Goal: Task Accomplishment & Management: Complete application form

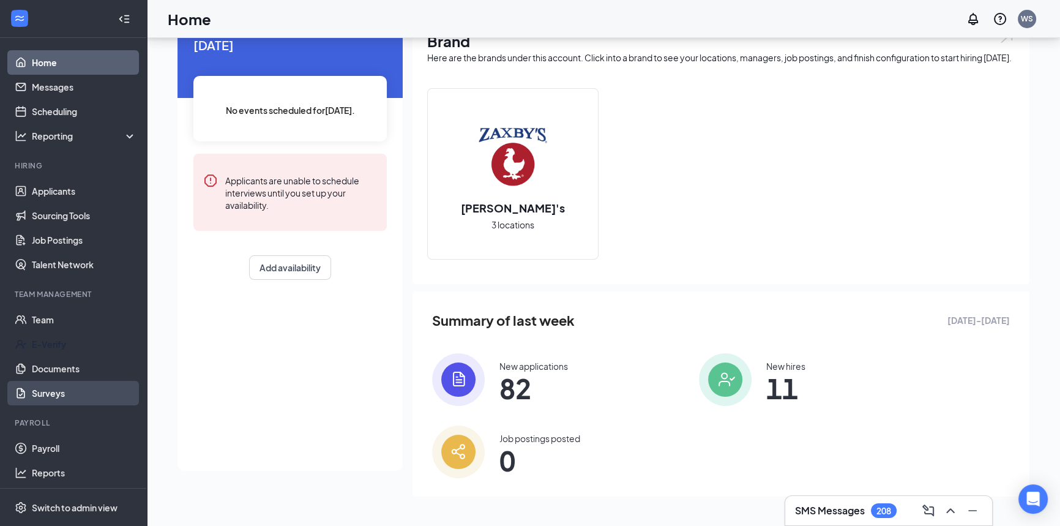
scroll to position [1, 0]
drag, startPoint x: 70, startPoint y: 505, endPoint x: 133, endPoint y: 454, distance: 80.5
click at [70, 505] on div "Switch to admin view" at bounding box center [75, 507] width 86 height 12
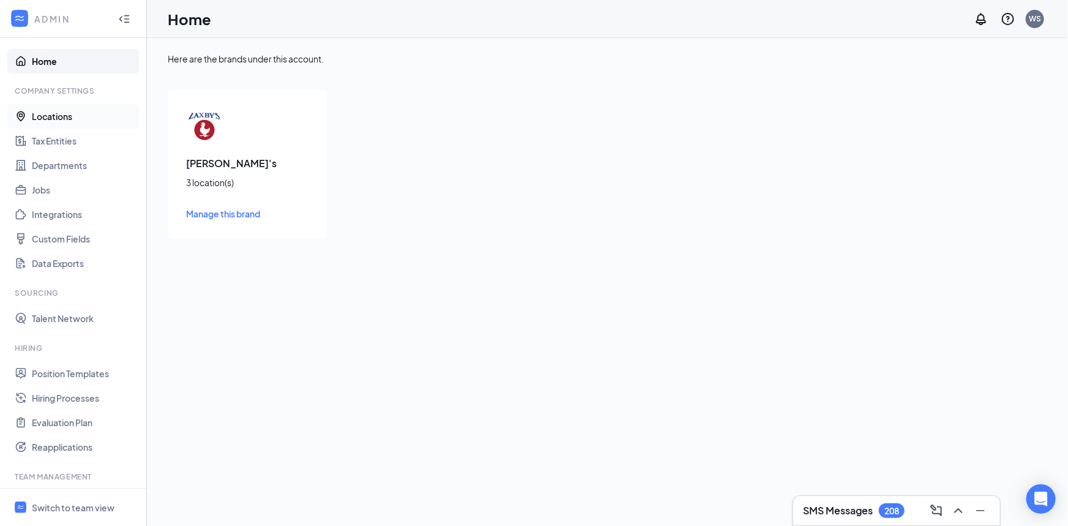
click at [32, 110] on link "Locations" at bounding box center [84, 116] width 105 height 24
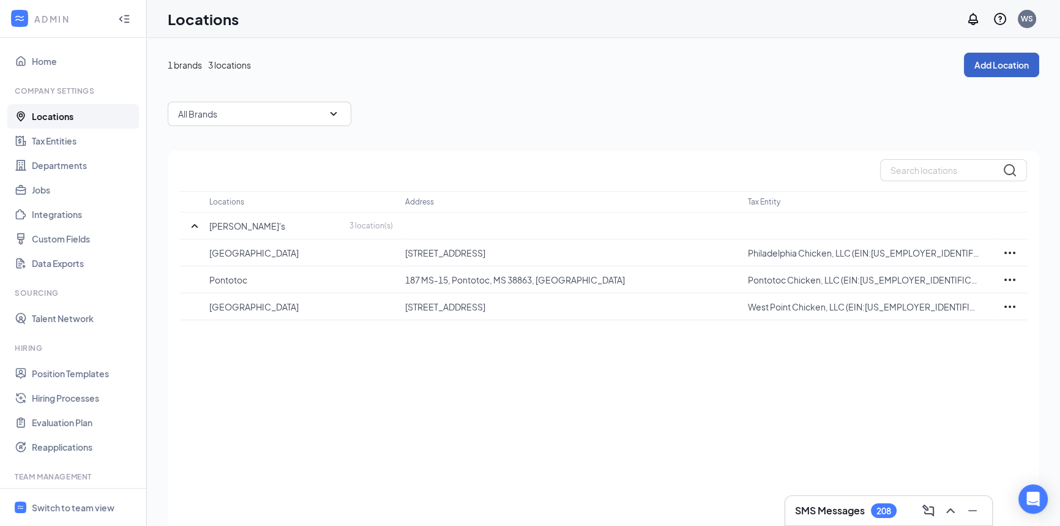
click at [1003, 64] on button "Add Location" at bounding box center [1001, 65] width 75 height 24
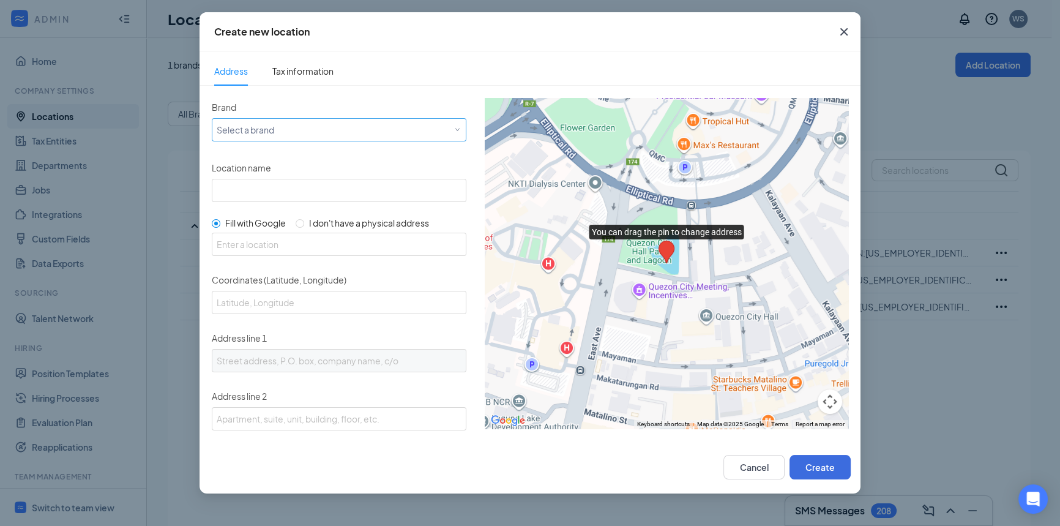
click at [237, 129] on div "Select a brand" at bounding box center [336, 129] width 239 height 15
click at [247, 155] on div "[PERSON_NAME]'s" at bounding box center [337, 152] width 242 height 12
click at [243, 184] on input "Location name" at bounding box center [339, 190] width 255 height 23
type input "Tupelo"
click at [251, 244] on input "text" at bounding box center [339, 244] width 255 height 23
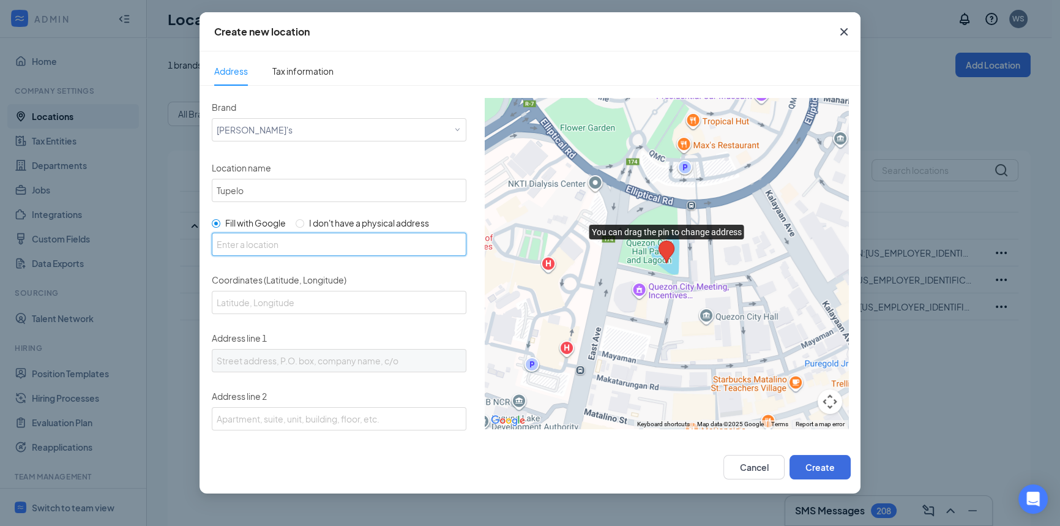
paste input "[STREET_ADDRESS]"
type input "[STREET_ADDRESS]"
type input "34.2507793, -88.7616042"
type input "[STREET_ADDRESS]"
type input "Tupelo"
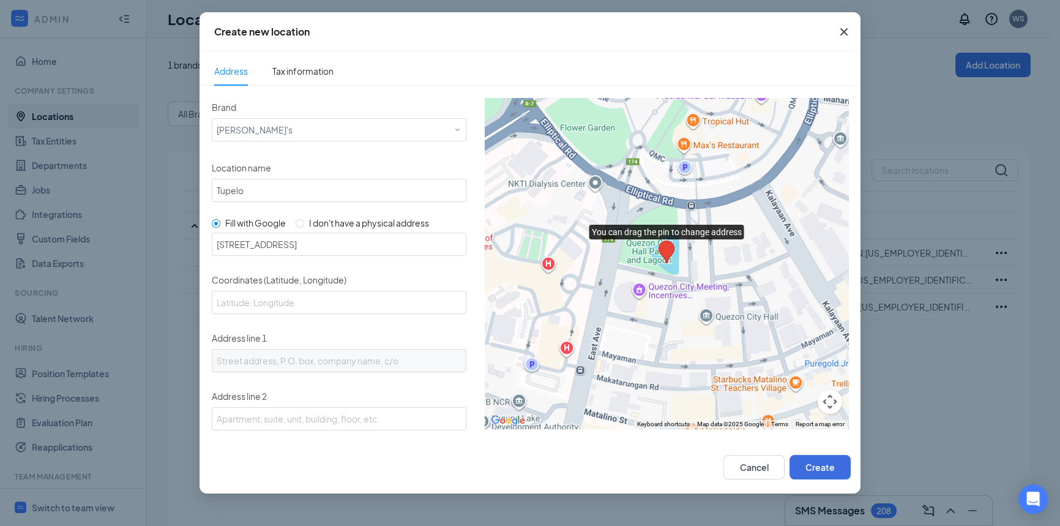
type input "MS"
type input "38801"
type input "US"
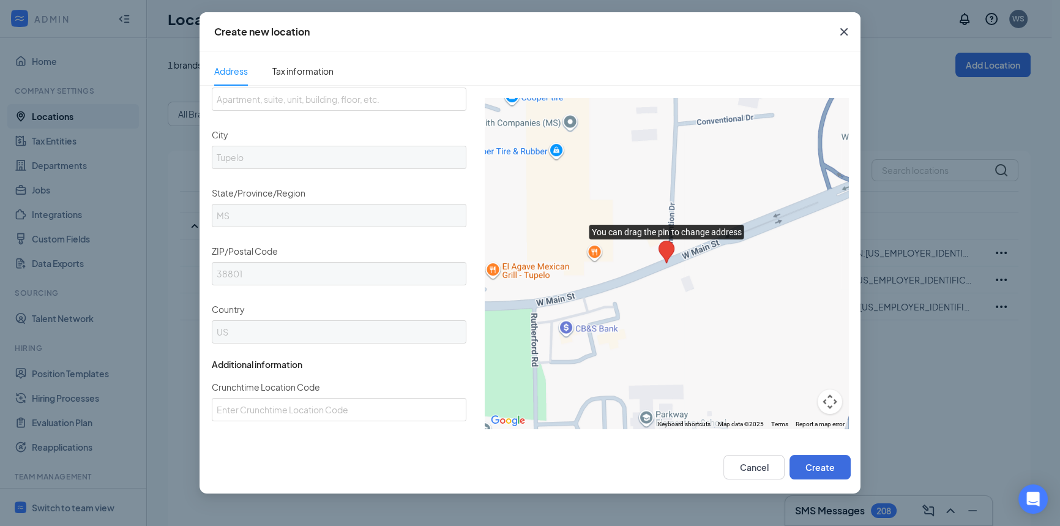
scroll to position [49, 0]
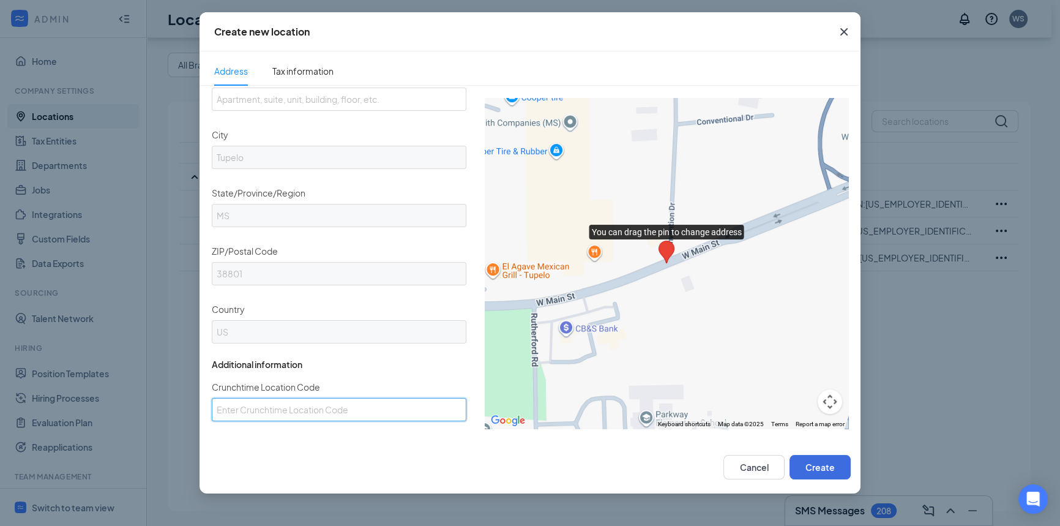
click at [376, 403] on input "Crunchtime Location Code" at bounding box center [339, 409] width 255 height 23
type input "75041"
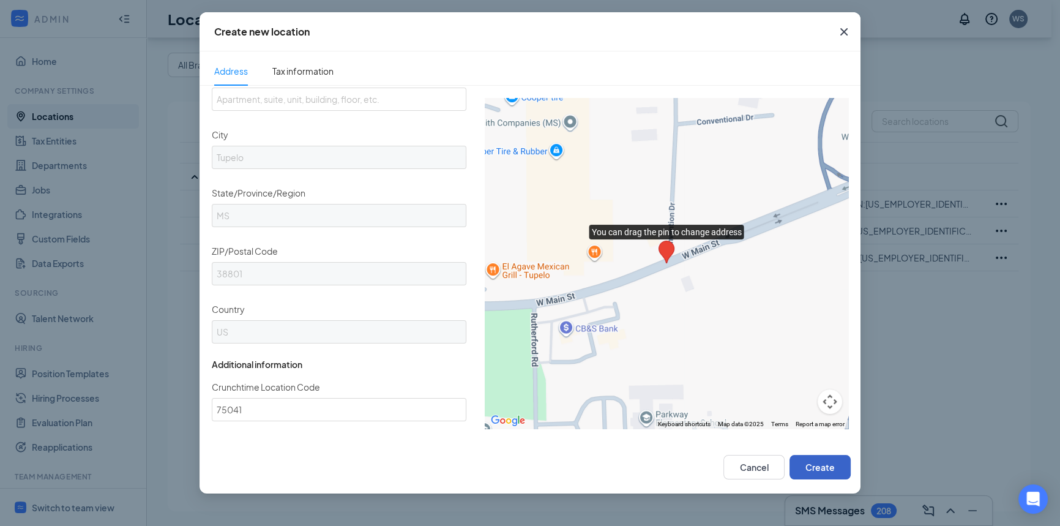
click at [815, 471] on button "Create" at bounding box center [819, 467] width 61 height 24
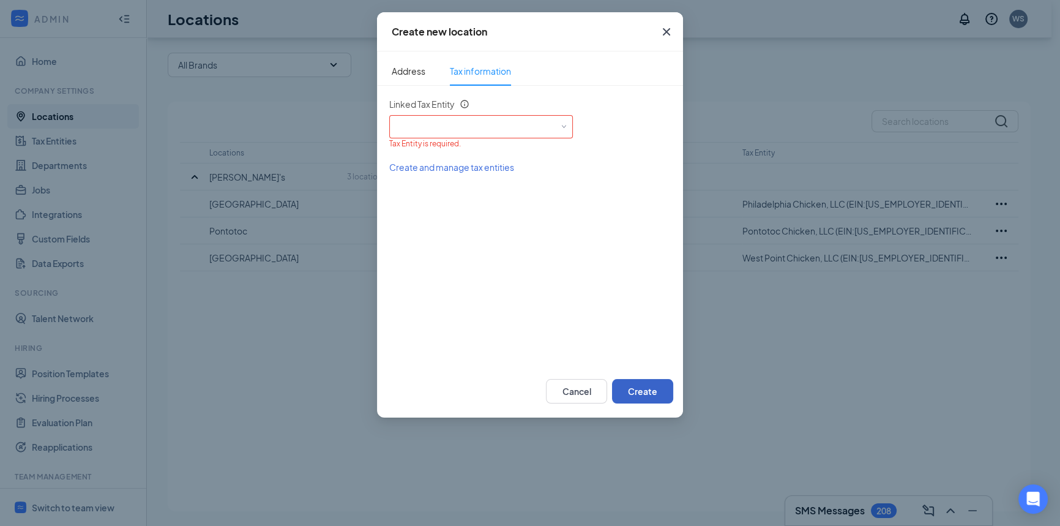
scroll to position [0, 0]
click at [469, 122] on div "Select an existing tax entity" at bounding box center [481, 125] width 174 height 18
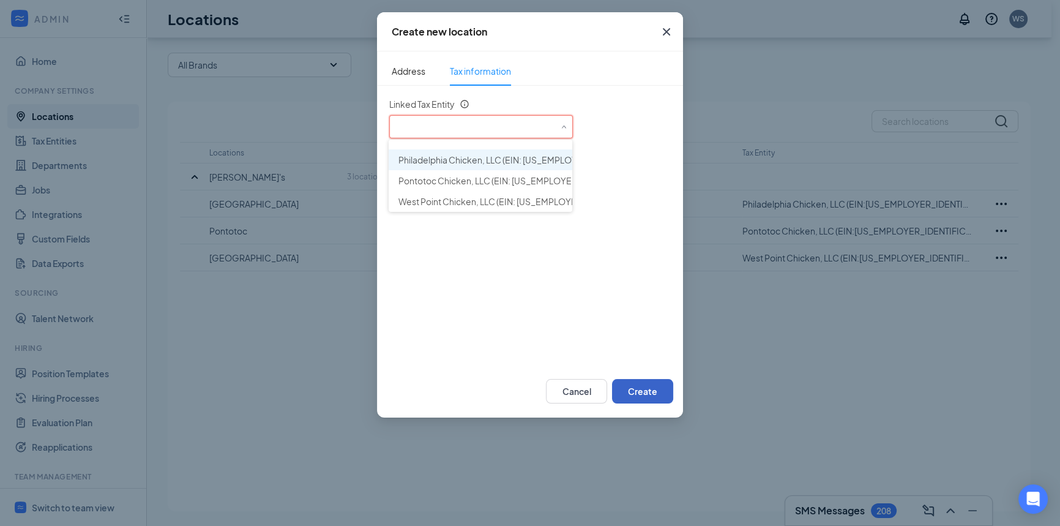
click at [650, 390] on button "Create" at bounding box center [642, 391] width 61 height 24
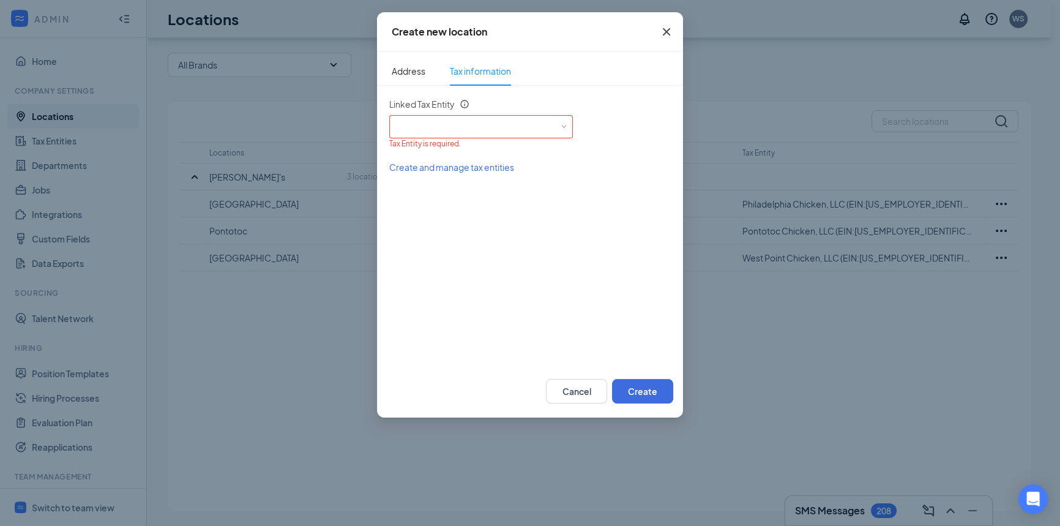
click at [489, 169] on span "Create and manage tax entities" at bounding box center [451, 167] width 125 height 11
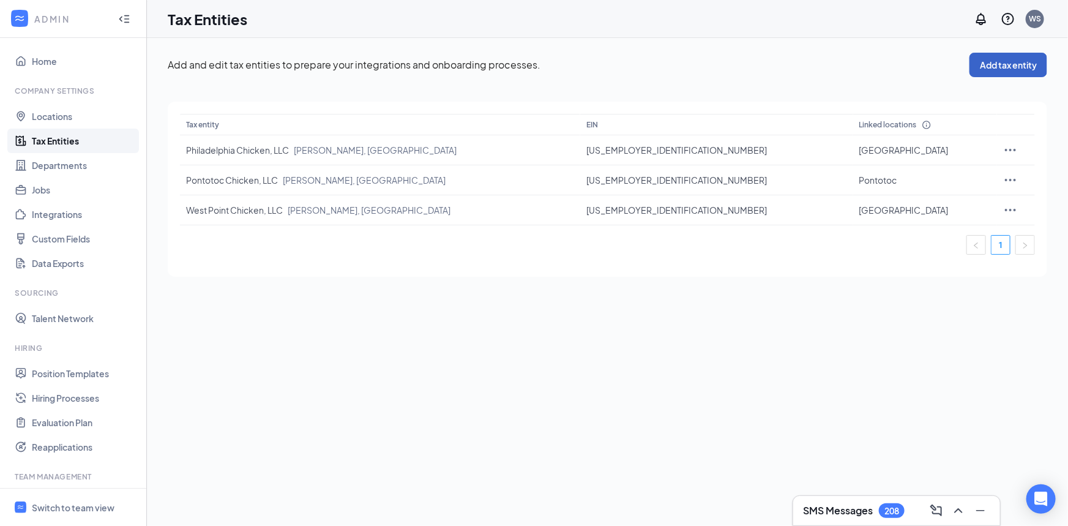
click at [991, 67] on button "Add tax entity" at bounding box center [1008, 65] width 78 height 24
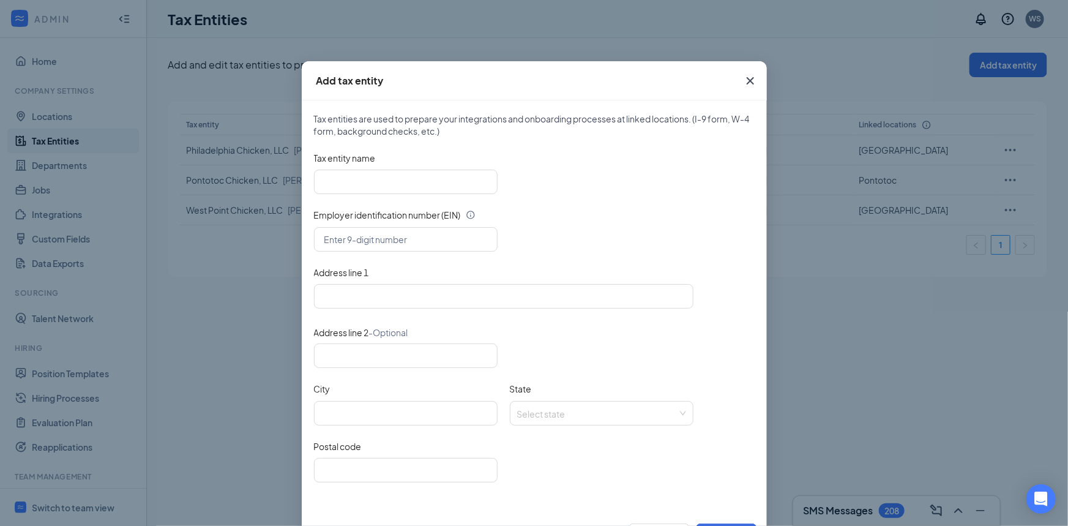
drag, startPoint x: 581, startPoint y: 73, endPoint x: 886, endPoint y: 52, distance: 305.5
click at [886, 52] on div "Add tax entity Tax entities are used to prepare your integrations and onboardin…" at bounding box center [534, 263] width 1068 height 526
click at [344, 247] on input "text" at bounding box center [406, 239] width 184 height 24
paste input "[US_EMPLOYER_IDENTIFICATION_NUMBER]"
type input "[US_EMPLOYER_IDENTIFICATION_NUMBER]"
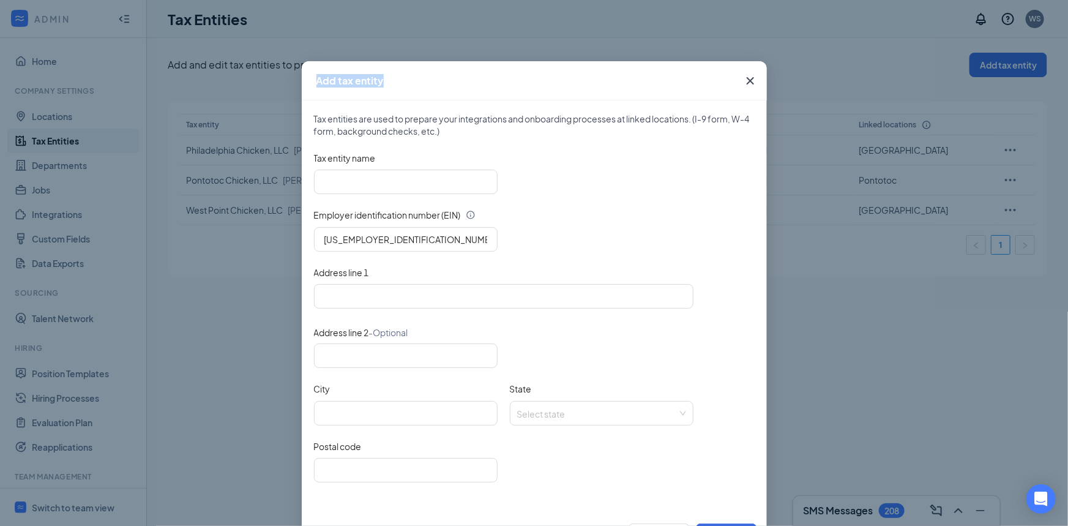
drag, startPoint x: 619, startPoint y: 74, endPoint x: 737, endPoint y: 79, distance: 118.2
click at [737, 79] on div "Add tax entity Tax entities are used to prepare your integrations and onboardin…" at bounding box center [534, 311] width 465 height 501
click at [747, 78] on icon "Cross" at bounding box center [750, 80] width 15 height 15
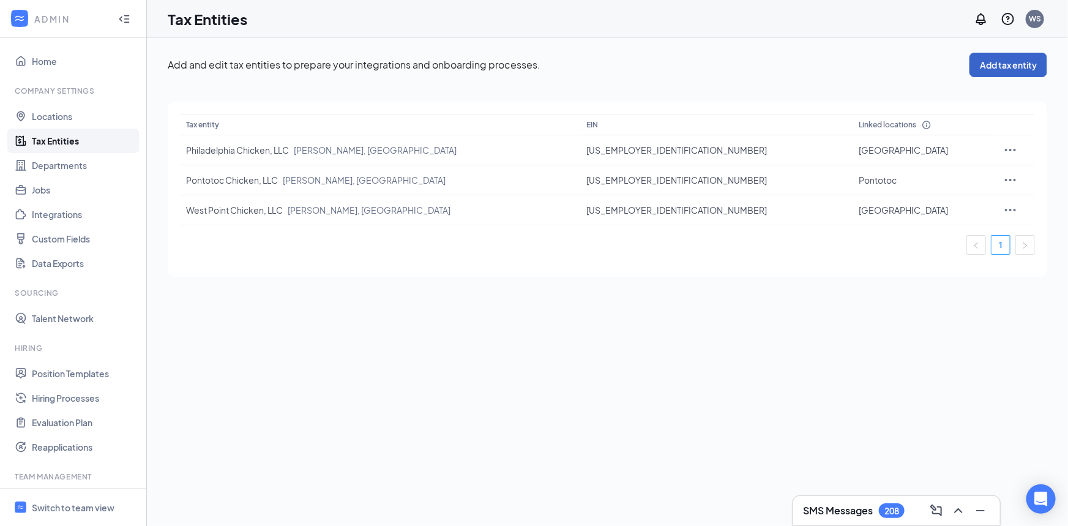
click at [1010, 66] on button "Add tax entity" at bounding box center [1008, 65] width 78 height 24
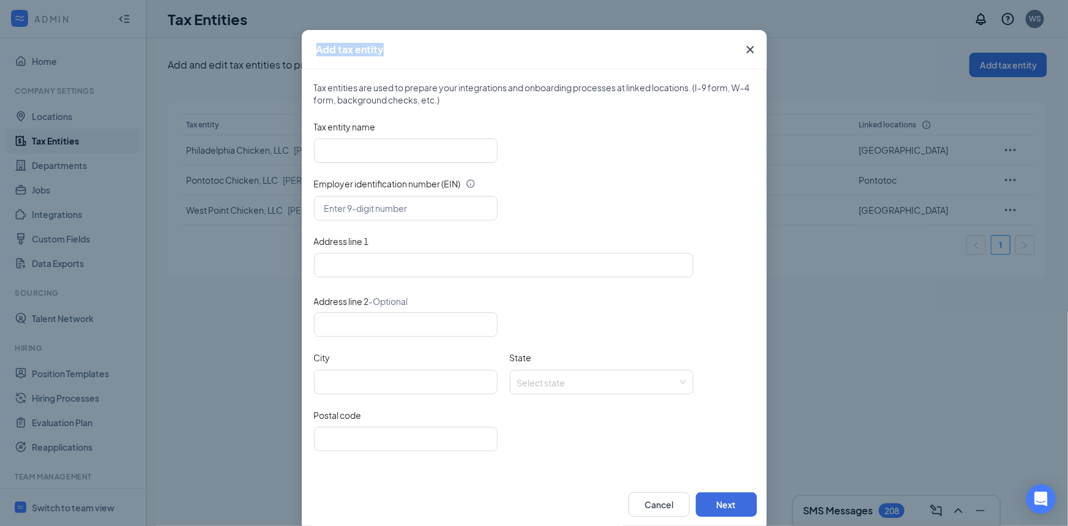
scroll to position [48, 0]
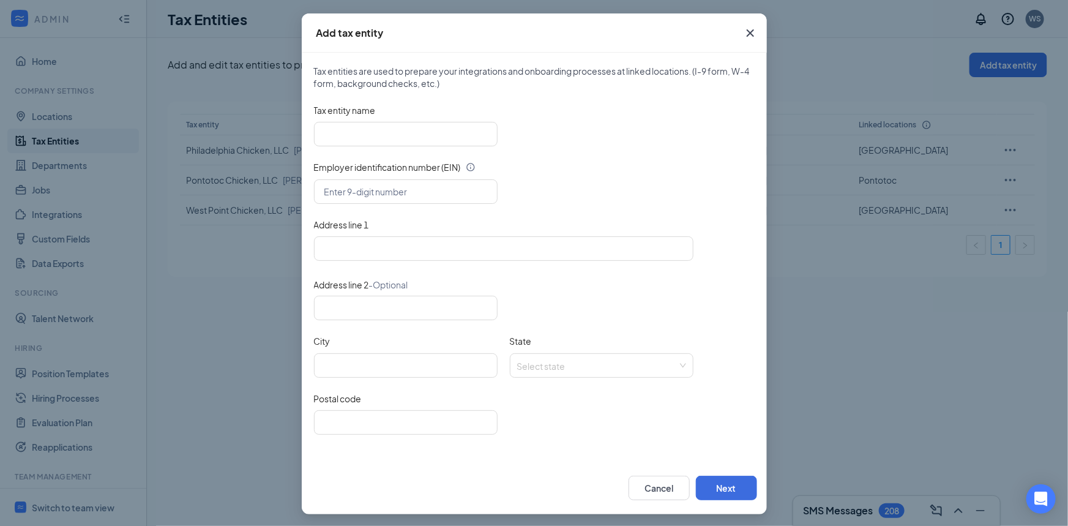
click at [720, 110] on div "Tax entity name" at bounding box center [534, 113] width 441 height 18
click at [747, 31] on icon "Cross" at bounding box center [749, 32] width 7 height 7
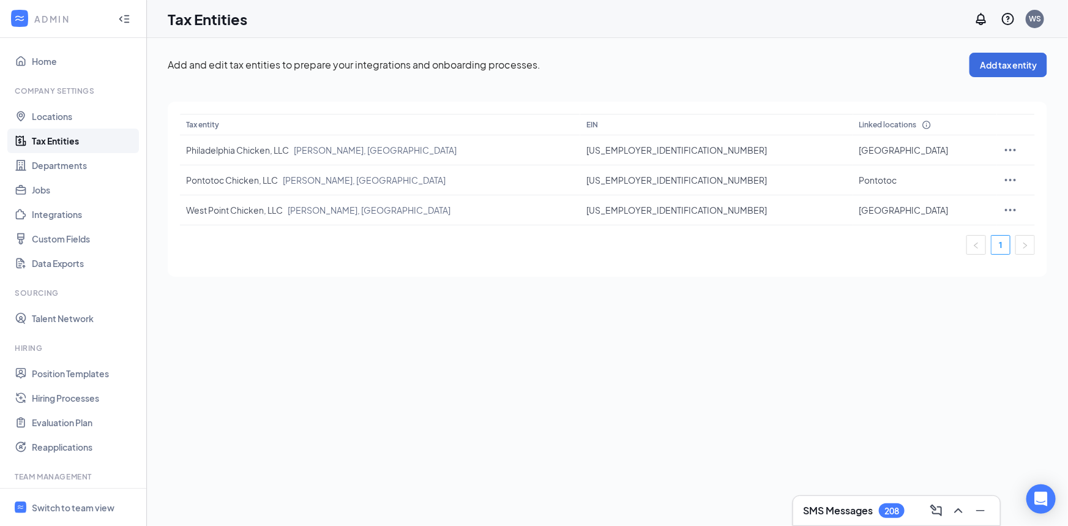
click at [848, 364] on div "Add and edit tax entities to prepare your integrations and onboarding processes…" at bounding box center [607, 282] width 921 height 488
click at [1015, 62] on button "Add tax entity" at bounding box center [1008, 65] width 78 height 24
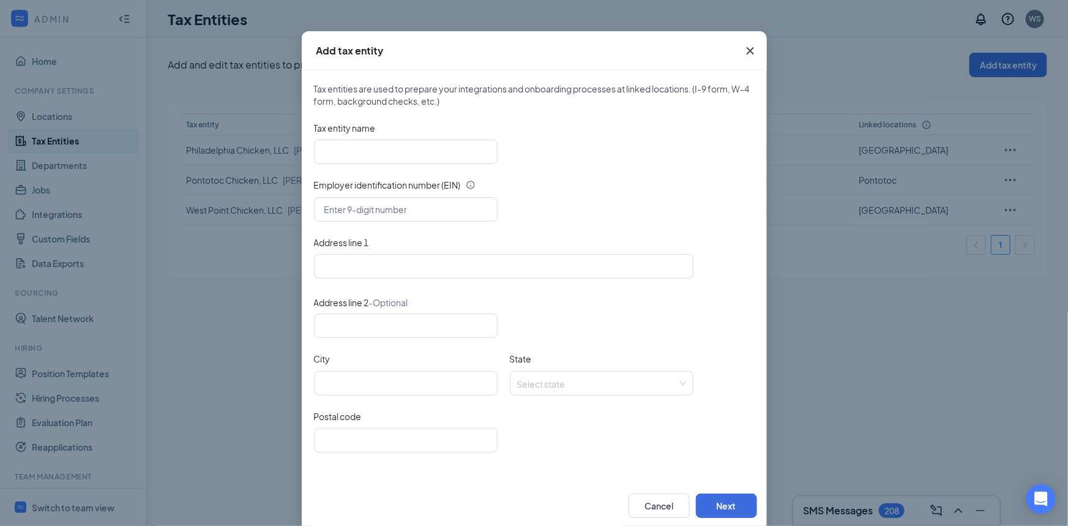
scroll to position [48, 0]
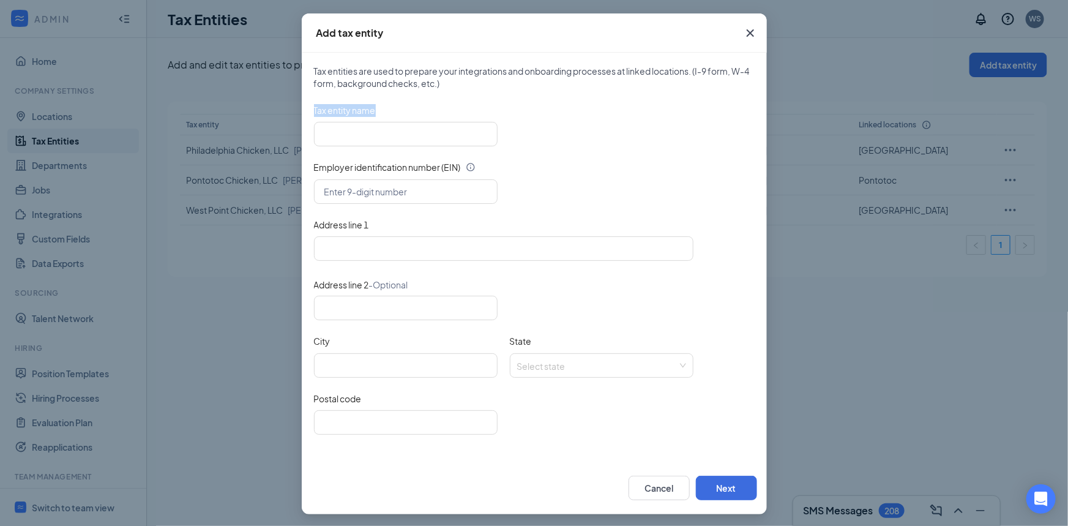
drag, startPoint x: 377, startPoint y: 108, endPoint x: 299, endPoint y: 108, distance: 77.7
click at [302, 108] on div "Tax entities are used to prepare your integrations and onboarding processes at …" at bounding box center [534, 257] width 465 height 409
copy label "Tax entity name"
click at [636, 133] on div at bounding box center [534, 134] width 441 height 24
click at [911, 386] on div "Add tax entity Tax entities are used to prepare your integrations and onboardin…" at bounding box center [534, 263] width 1068 height 526
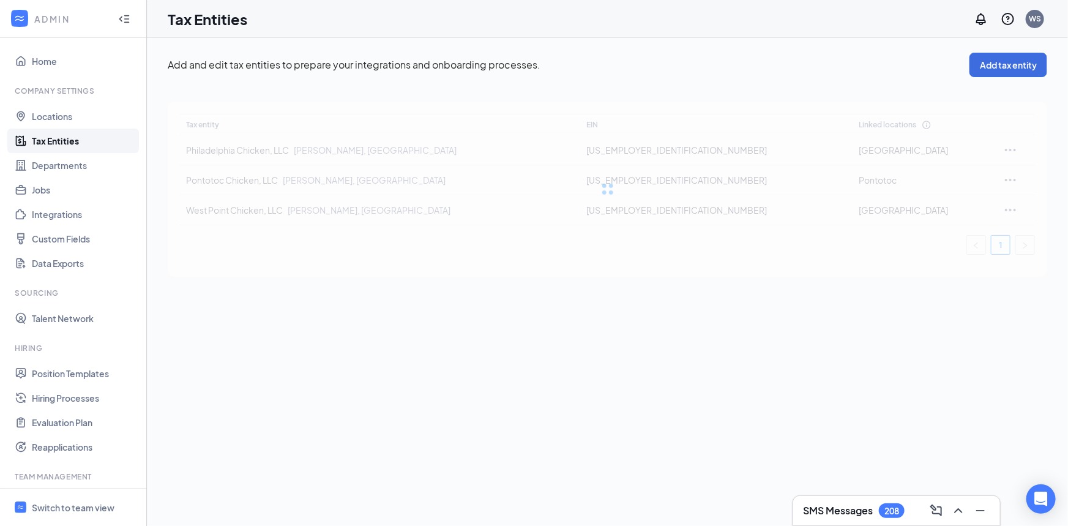
scroll to position [0, 0]
